Goal: Information Seeking & Learning: Learn about a topic

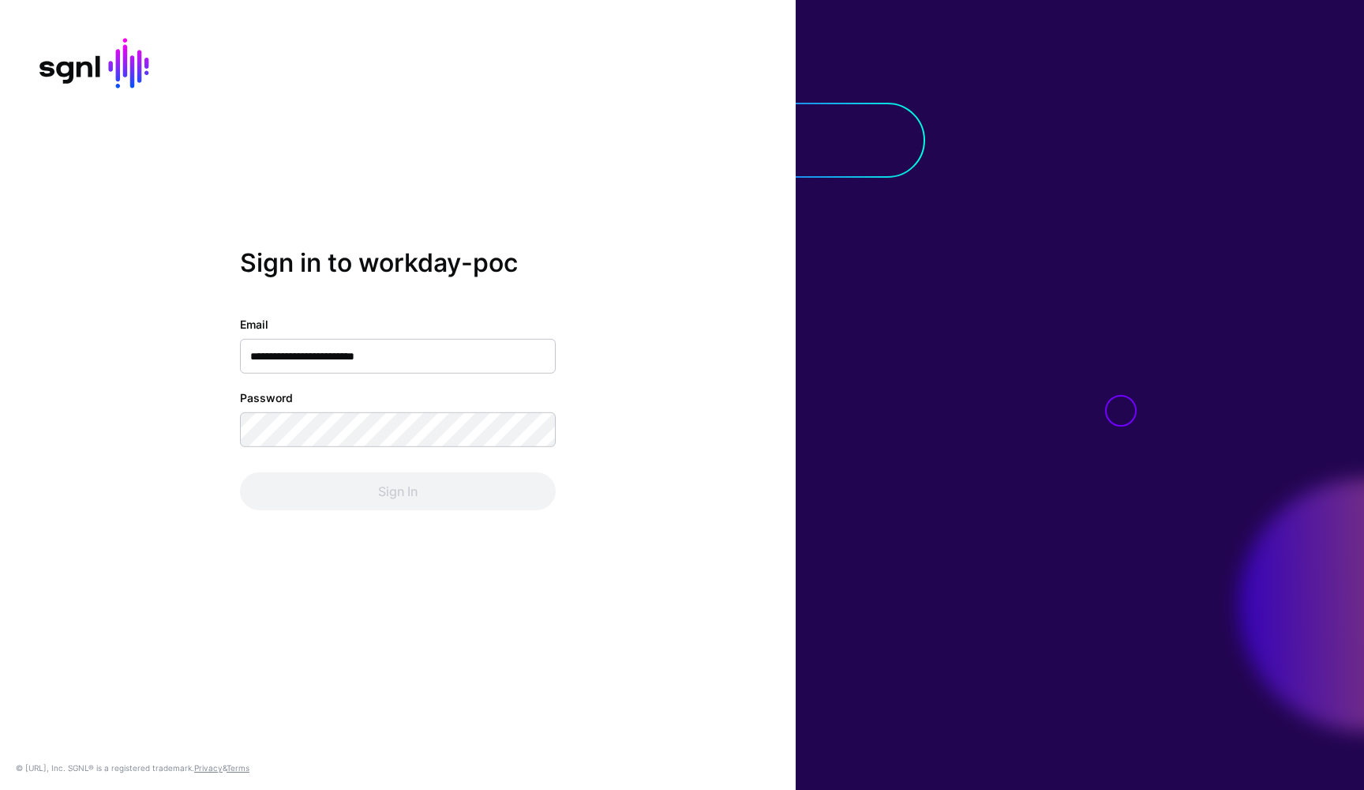
type input "**********"
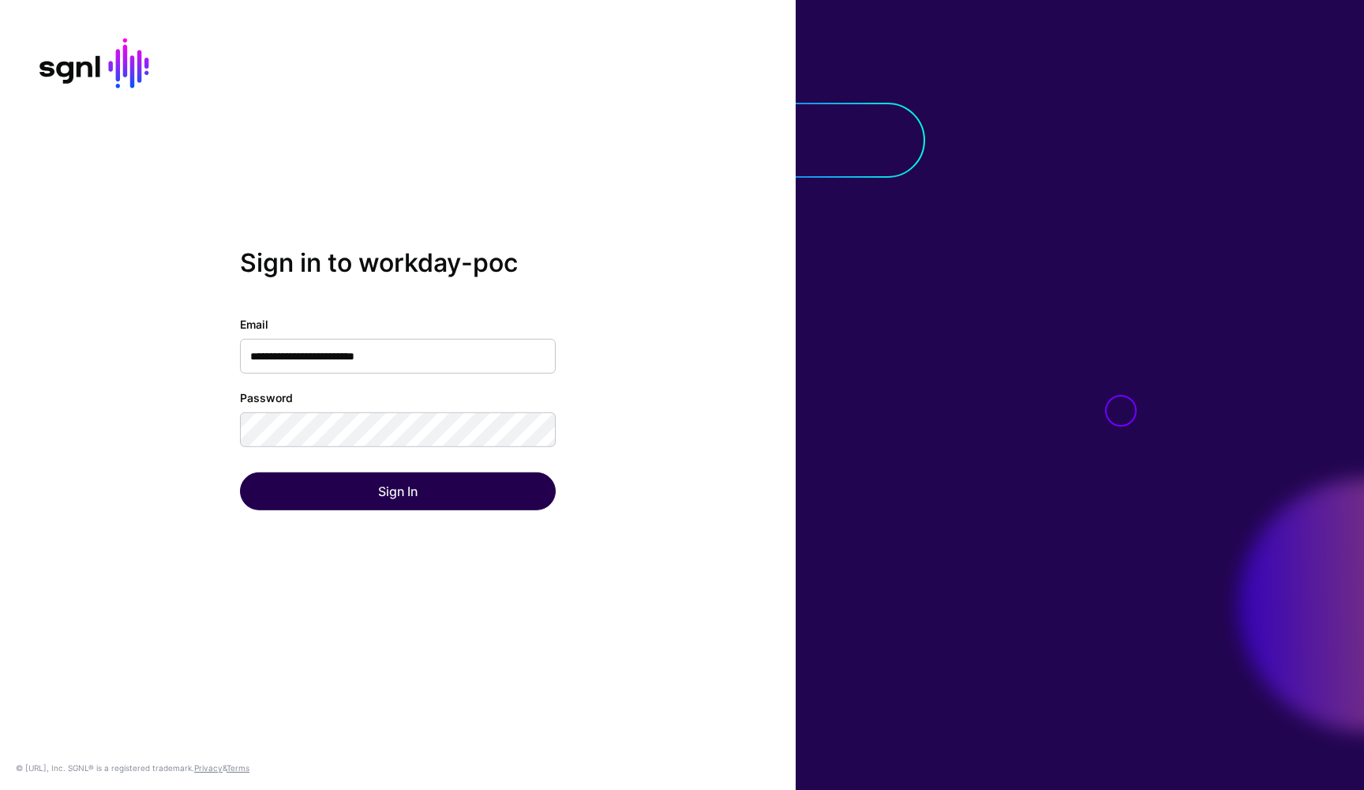
click at [431, 503] on button "Sign In" at bounding box center [398, 491] width 316 height 38
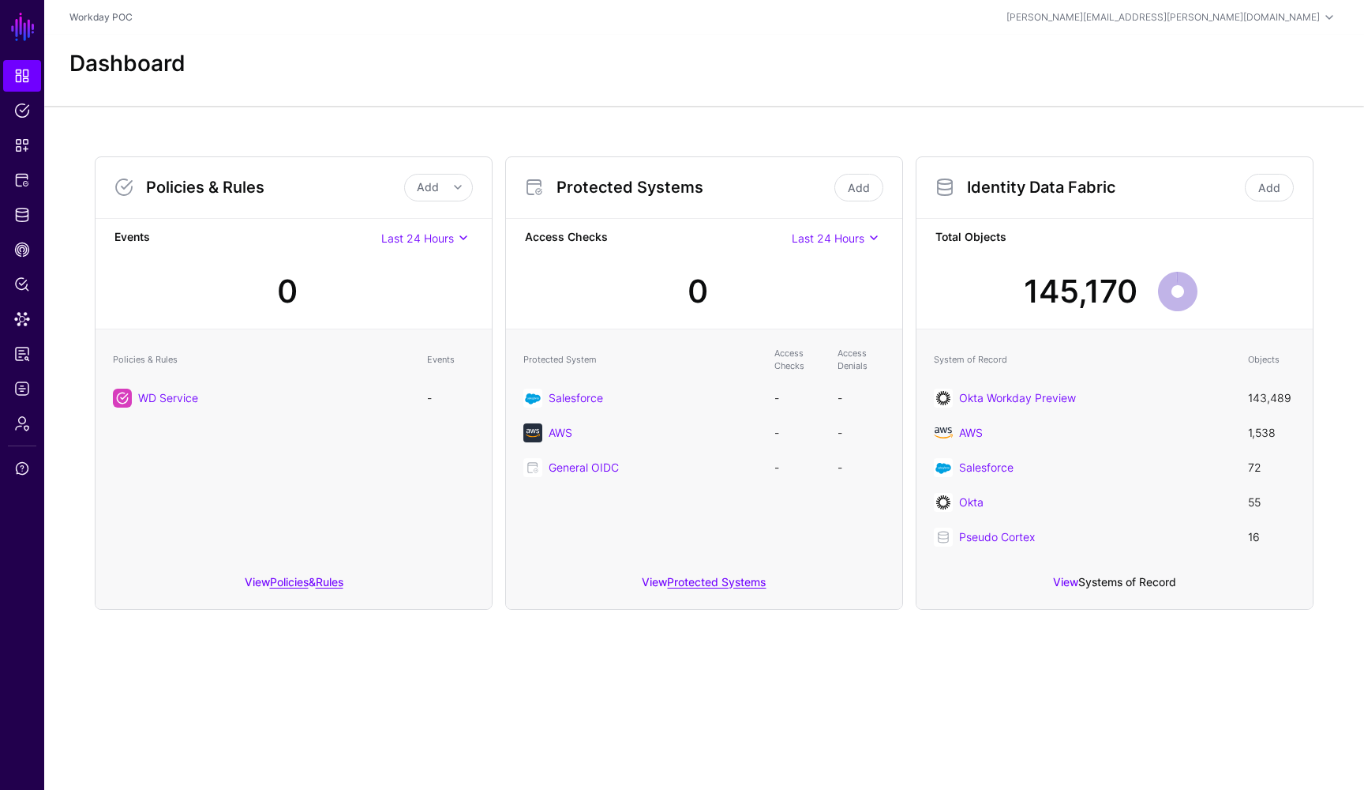
click at [1122, 586] on link "Systems of Record" at bounding box center [1128, 581] width 98 height 13
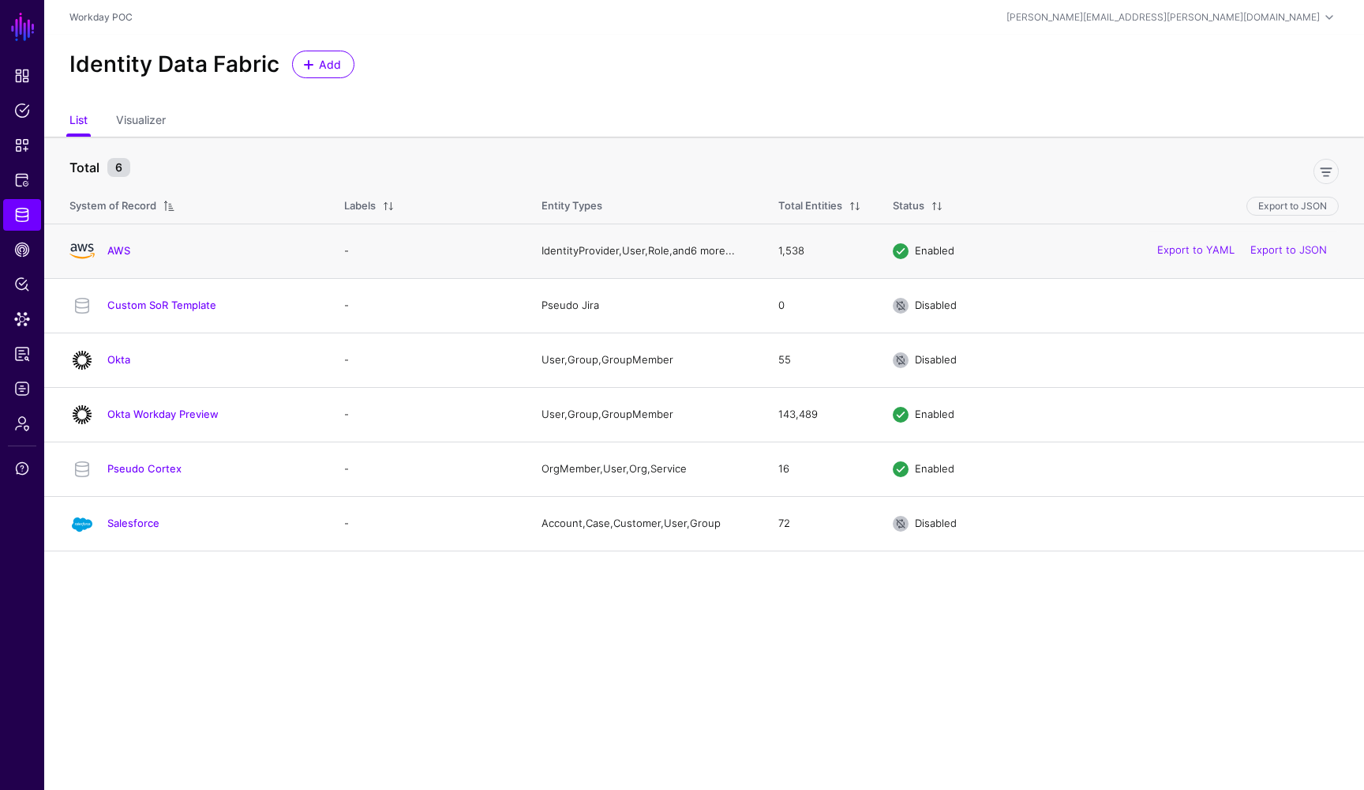
click at [720, 256] on link "6 more..." at bounding box center [713, 250] width 44 height 13
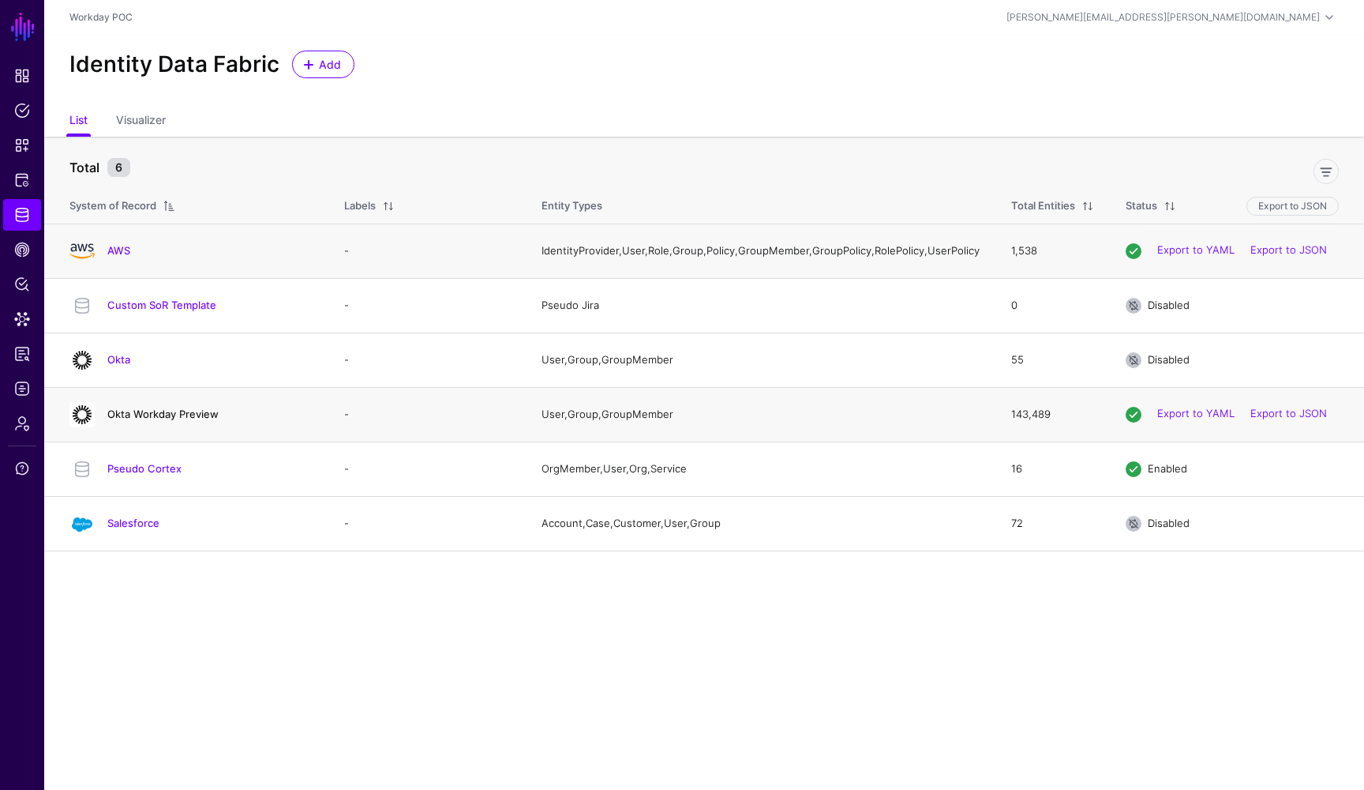
click at [193, 420] on link "Okta Workday Preview" at bounding box center [162, 413] width 111 height 13
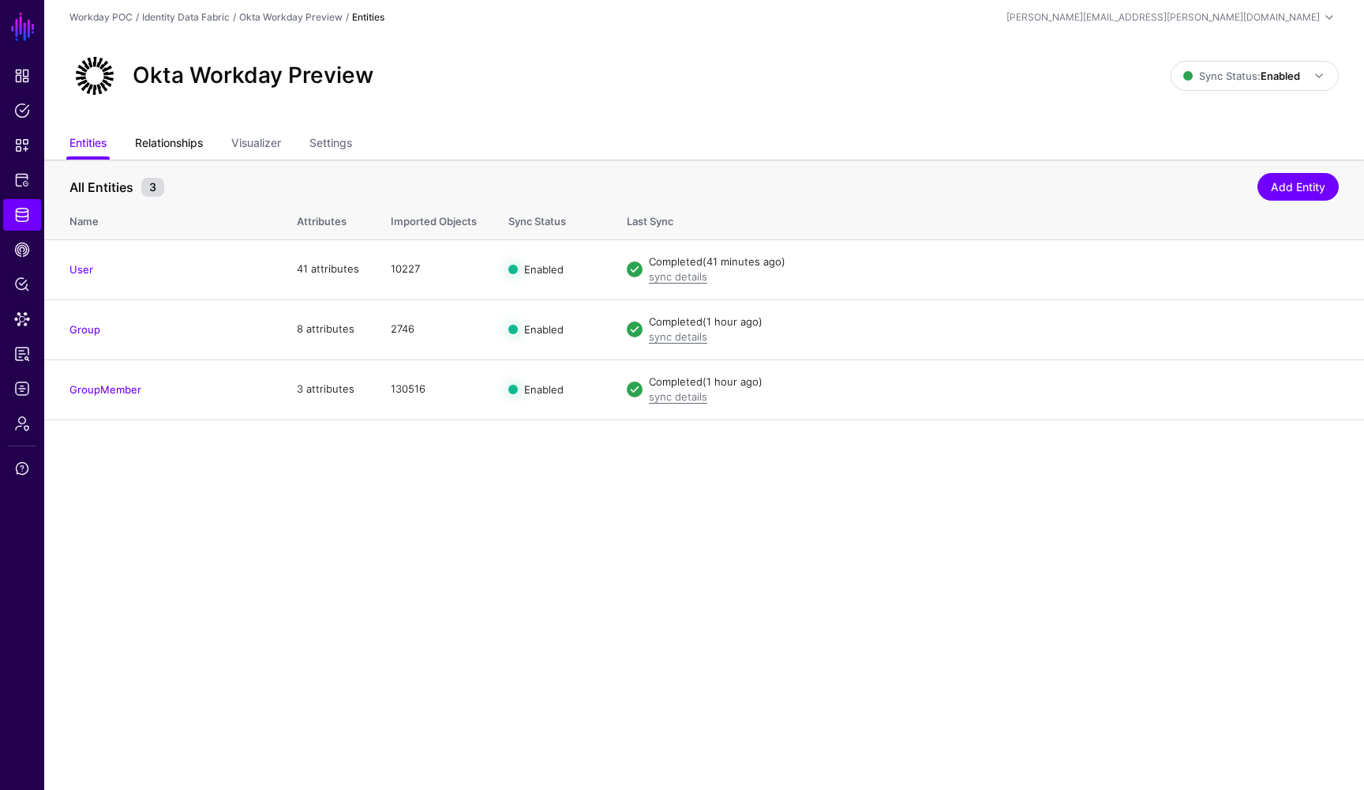
click at [180, 137] on link "Relationships" at bounding box center [169, 144] width 68 height 30
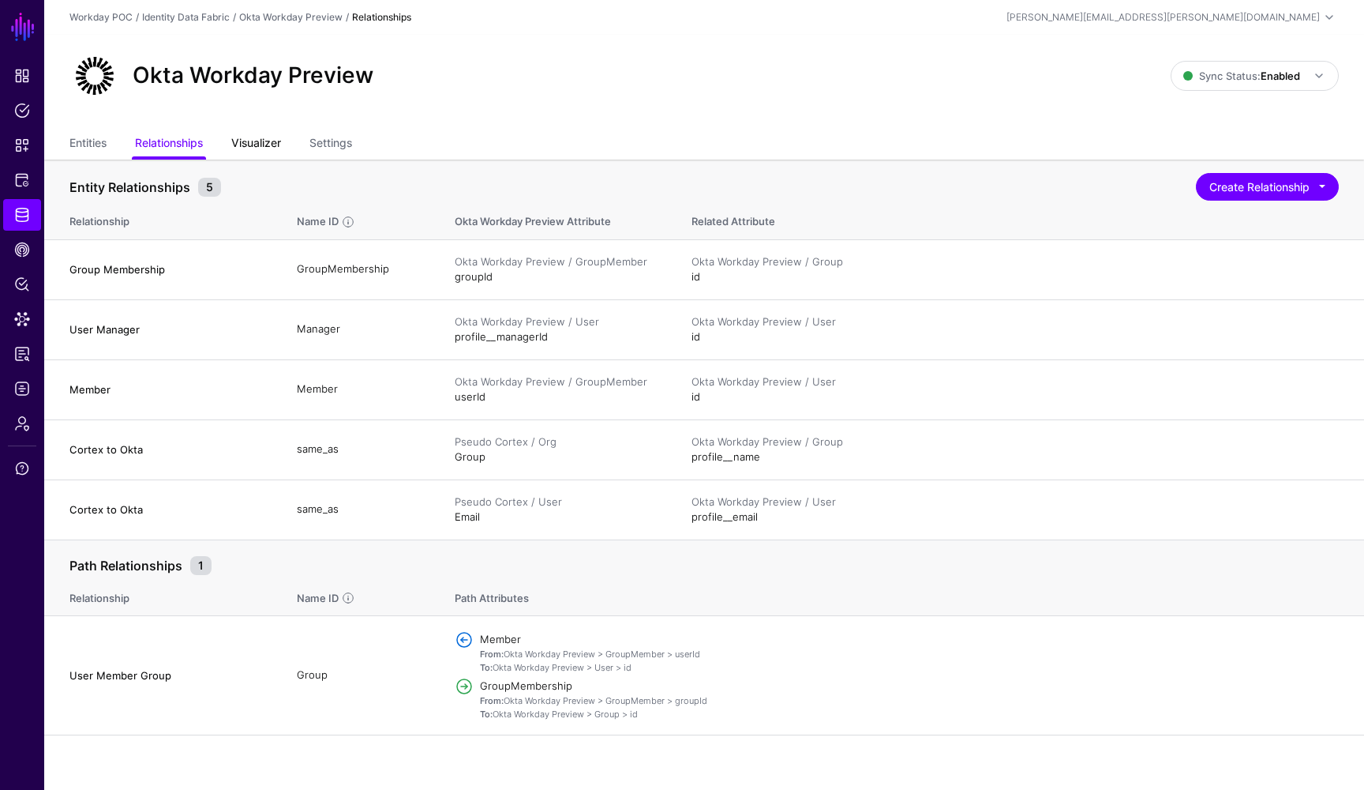
click at [271, 151] on link "Visualizer" at bounding box center [256, 144] width 50 height 30
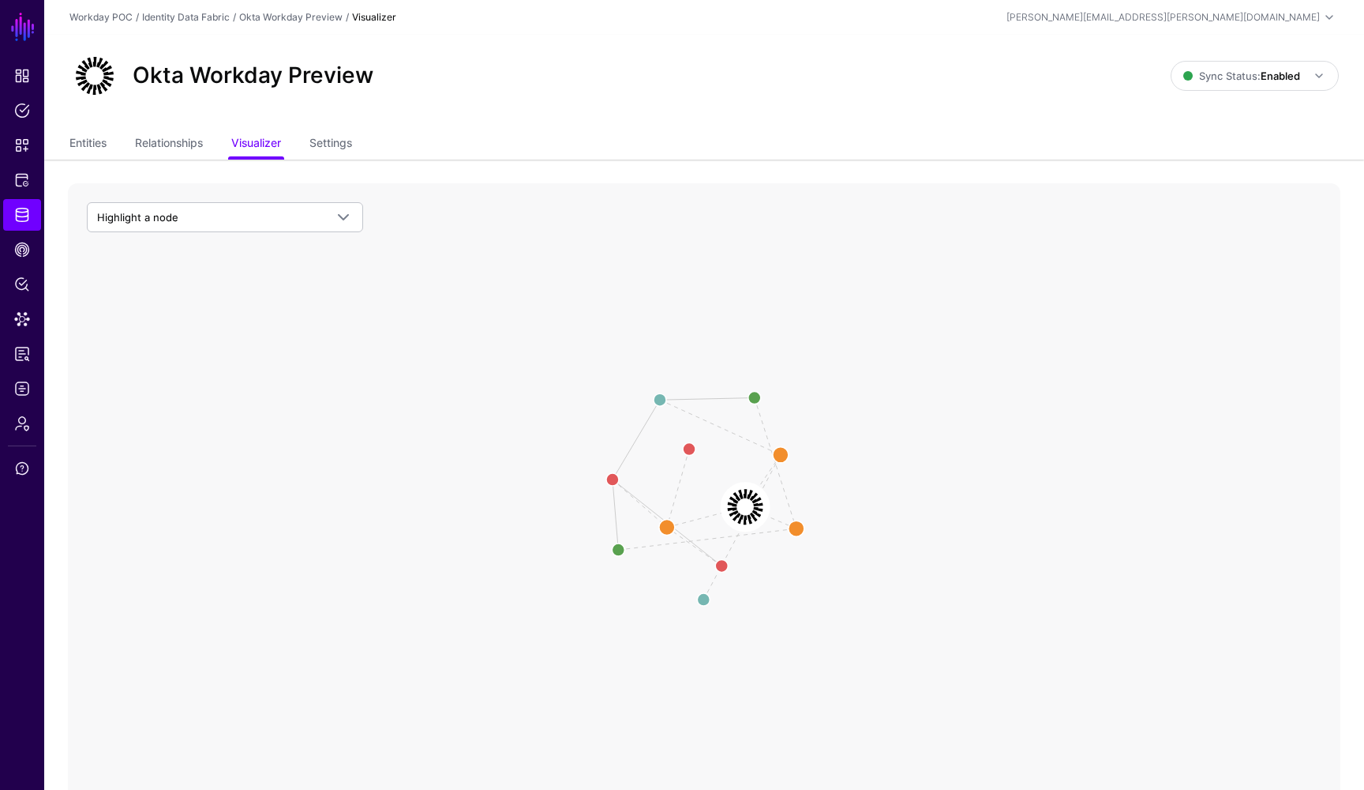
click at [749, 507] on image at bounding box center [745, 506] width 47 height 47
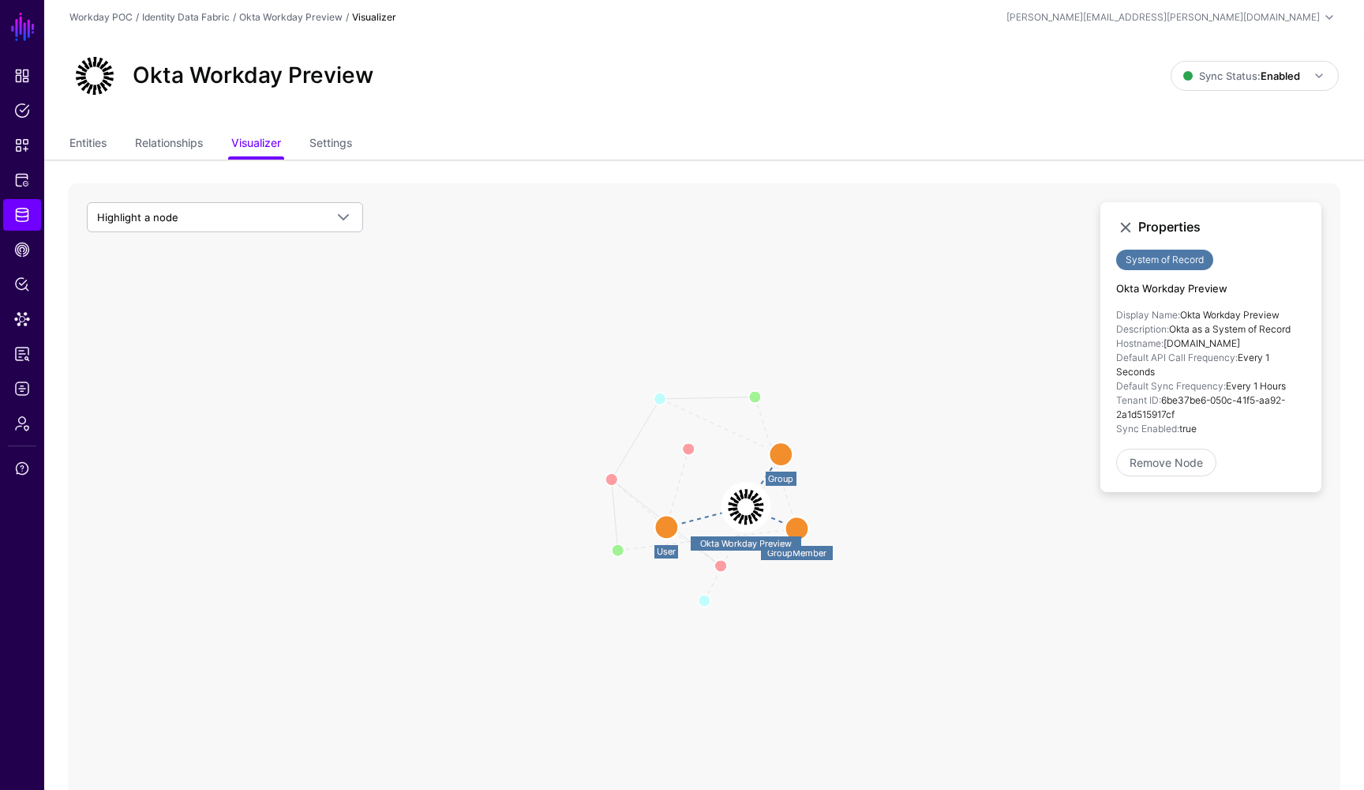
click at [666, 528] on circle at bounding box center [667, 527] width 24 height 24
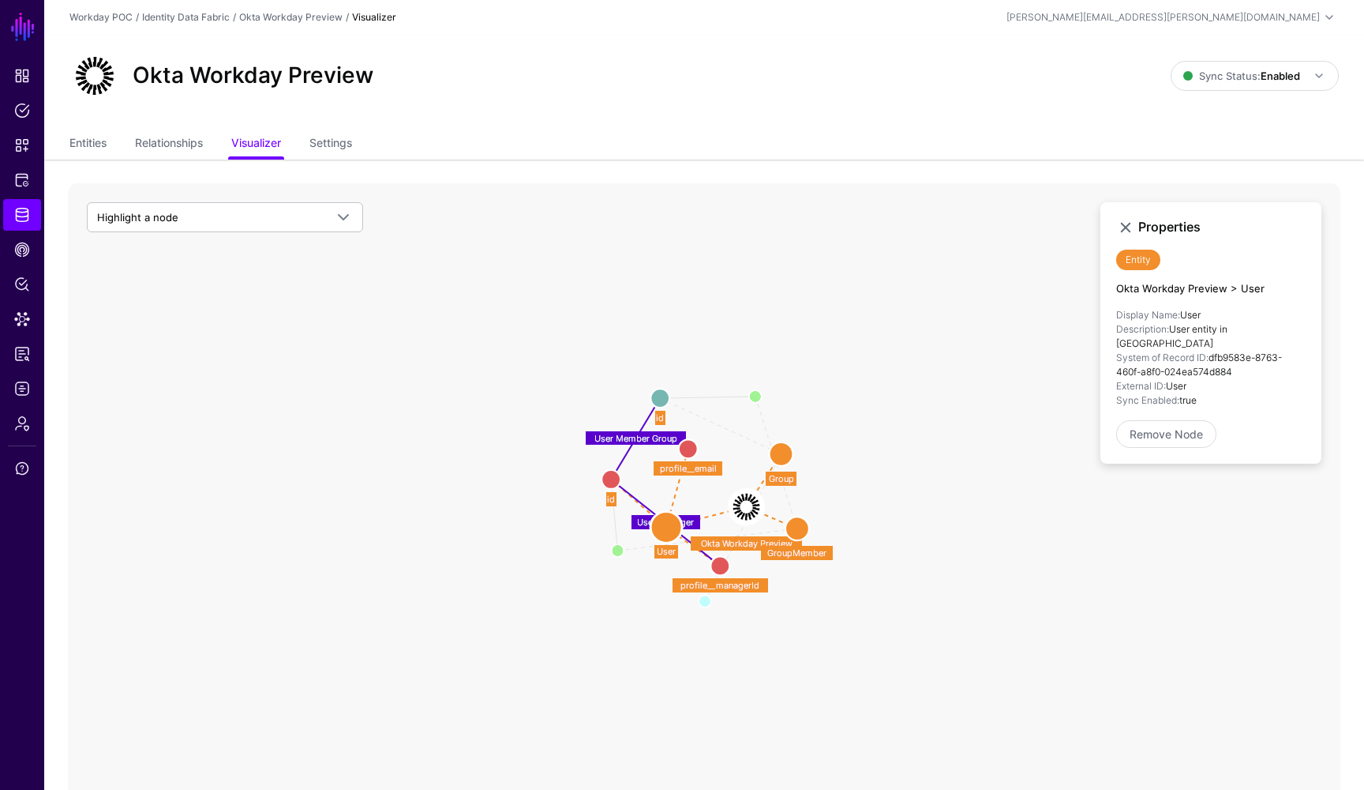
click at [719, 571] on circle at bounding box center [720, 565] width 19 height 19
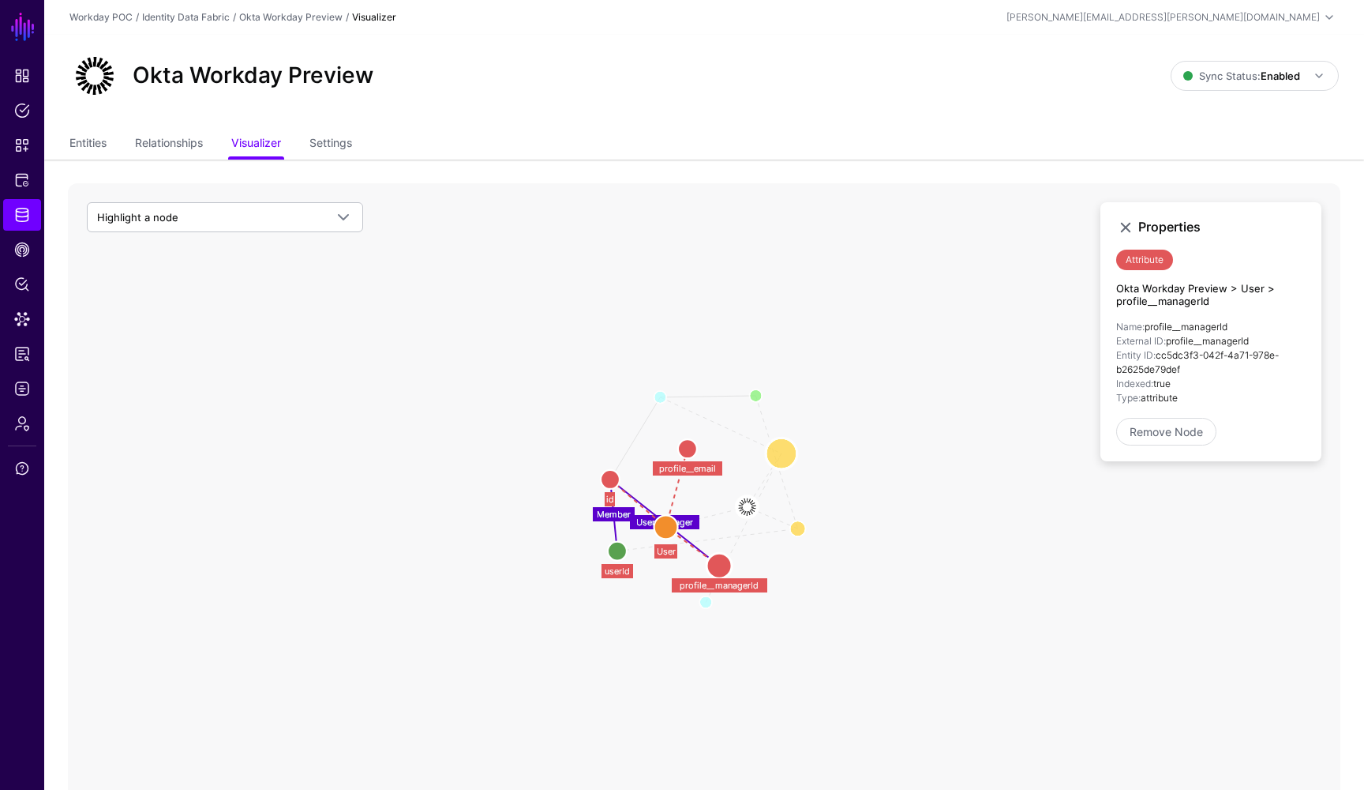
click at [780, 457] on circle at bounding box center [782, 453] width 32 height 32
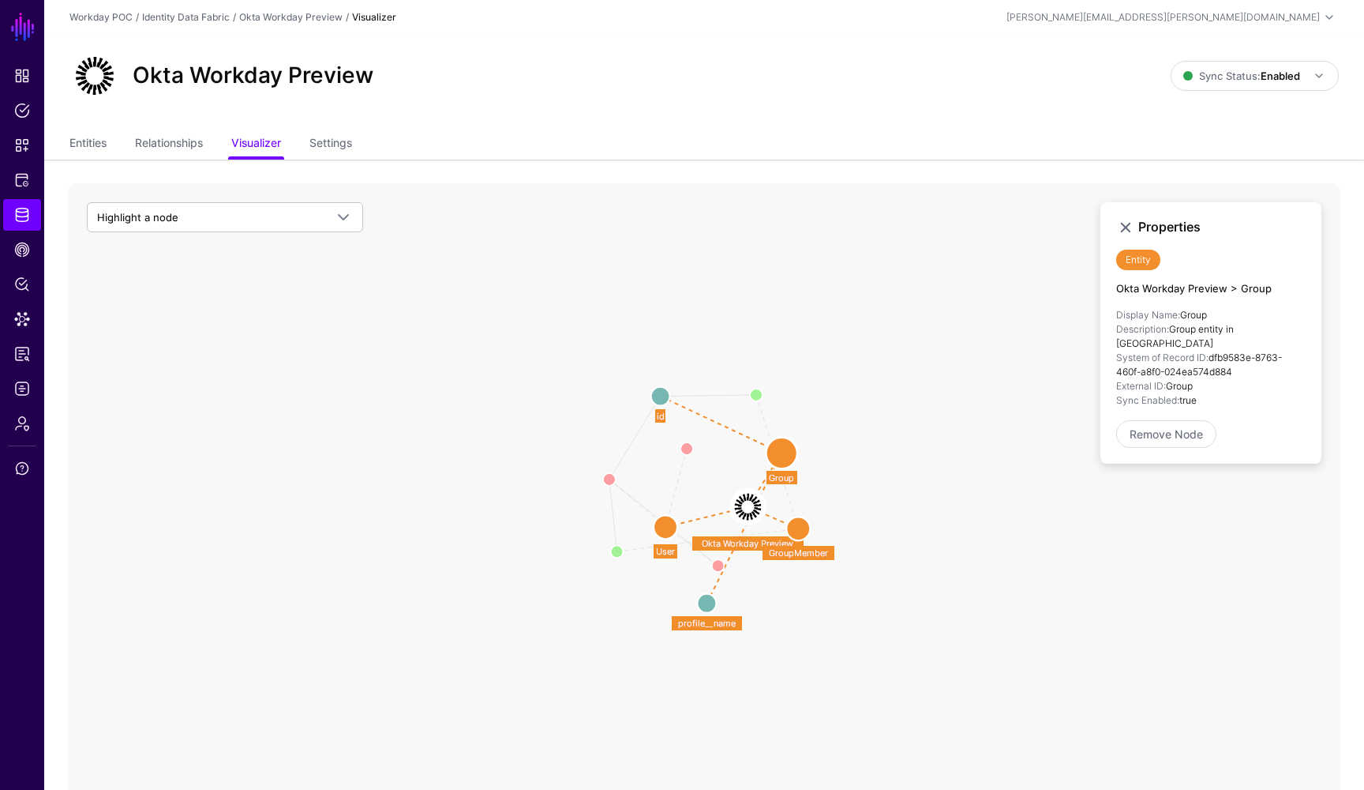
click at [798, 516] on icon "Member User Manager Group Membership User Member Group userId userId profile__e…" at bounding box center [704, 499] width 1273 height 632
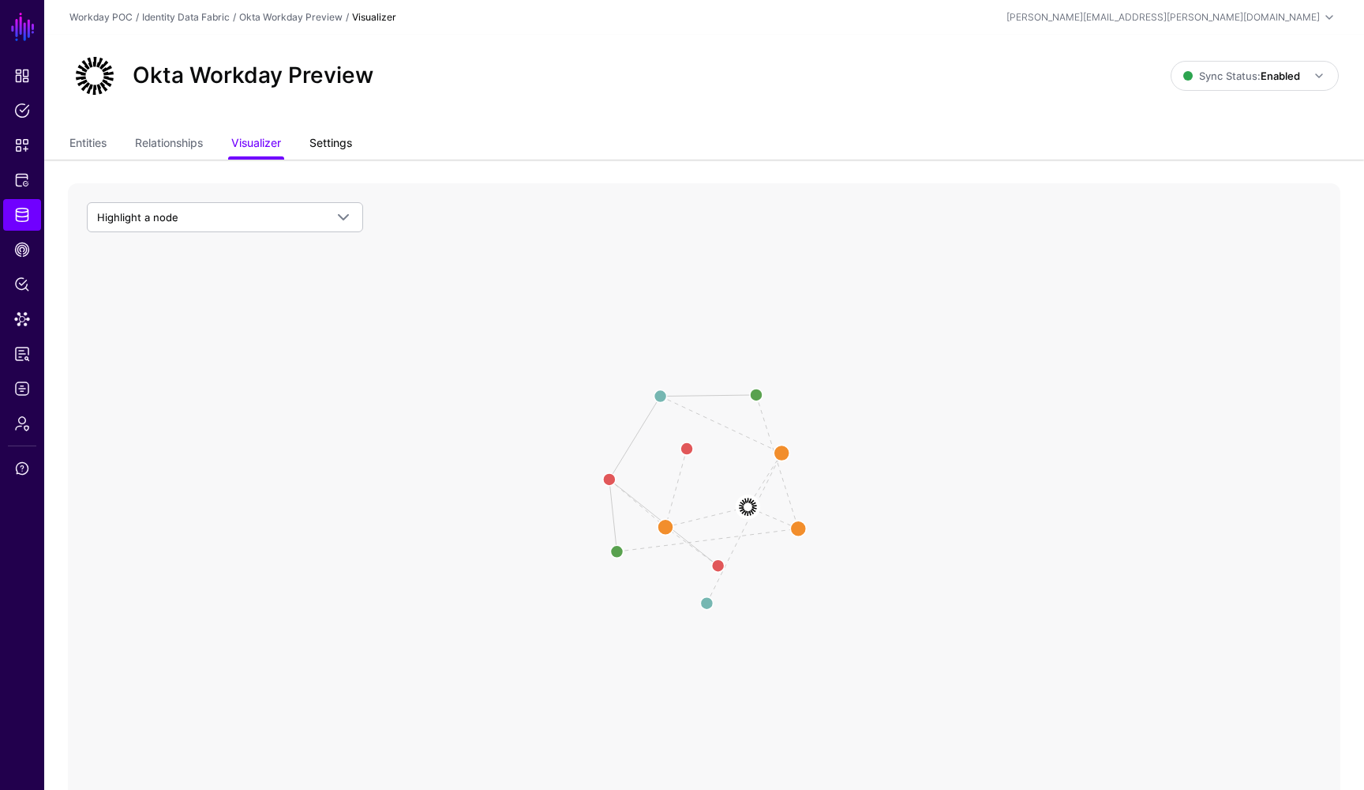
click at [352, 147] on link "Settings" at bounding box center [331, 144] width 43 height 30
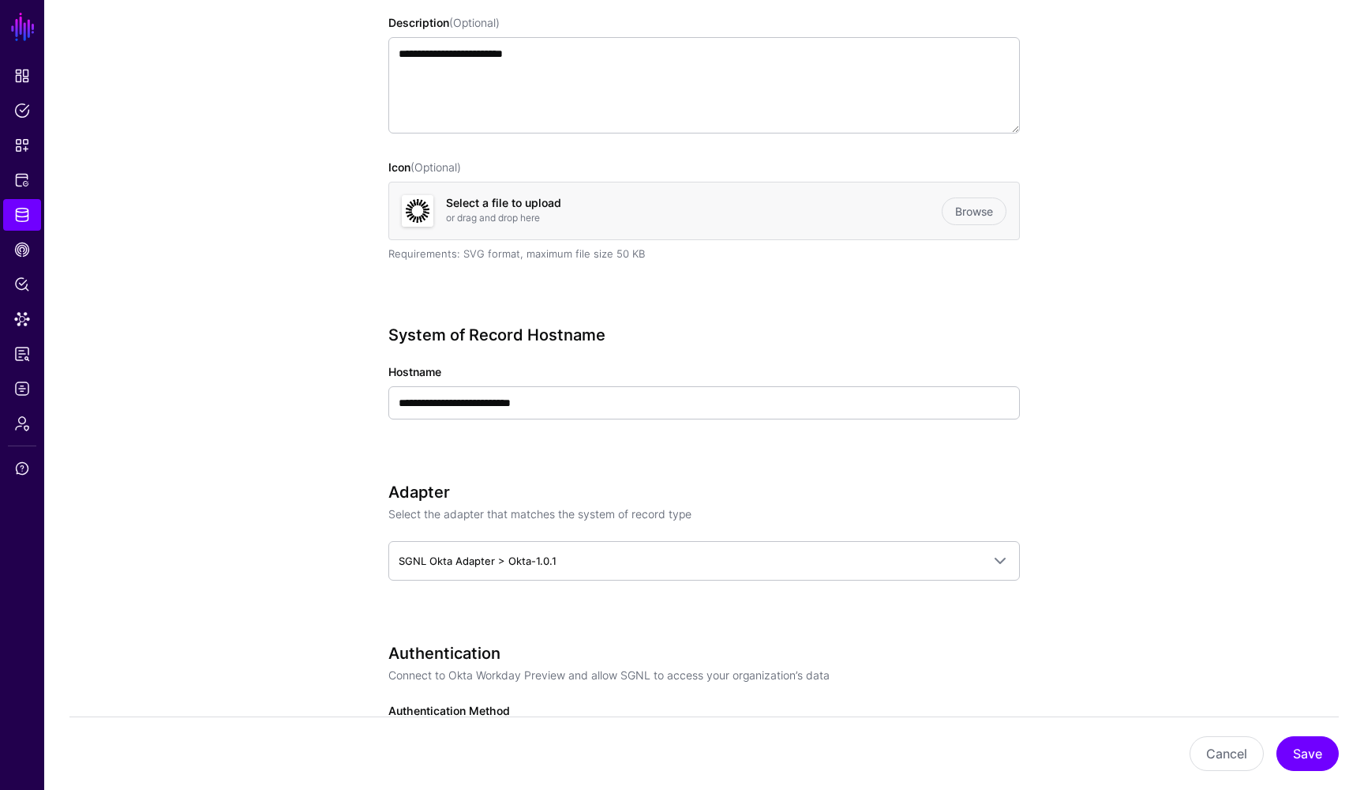
scroll to position [351, 0]
